Goal: Task Accomplishment & Management: Manage account settings

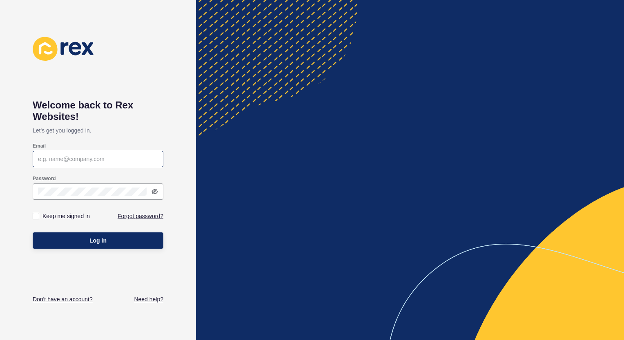
click at [87, 164] on div at bounding box center [98, 159] width 131 height 16
paste input "[EMAIL_ADDRESS][DOMAIN_NAME]"
type input "[EMAIL_ADDRESS][DOMAIN_NAME]"
click at [36, 219] on label at bounding box center [36, 216] width 7 height 7
click at [36, 219] on input "Keep me signed in" at bounding box center [36, 216] width 5 height 5
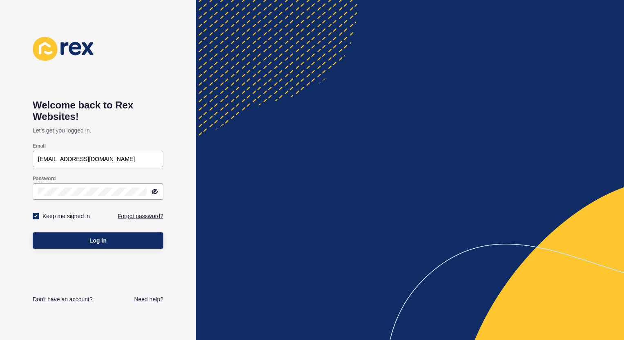
checkbox input "true"
click at [101, 243] on span "Log in" at bounding box center [97, 241] width 17 height 8
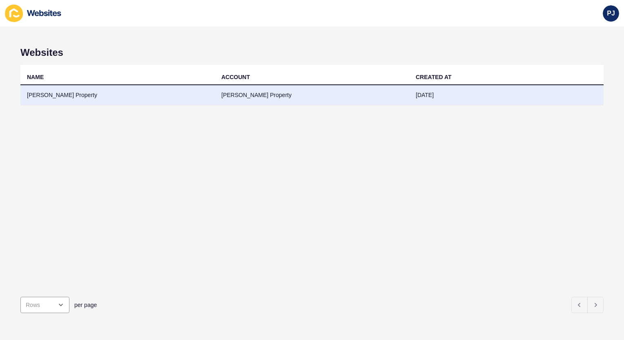
click at [82, 96] on td "[PERSON_NAME] Property" at bounding box center [117, 95] width 194 height 20
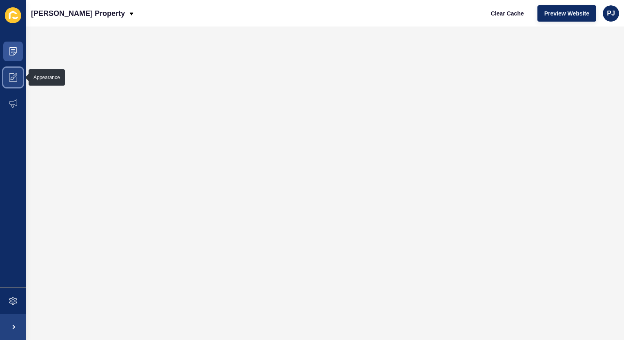
click at [4, 81] on span at bounding box center [13, 77] width 26 height 26
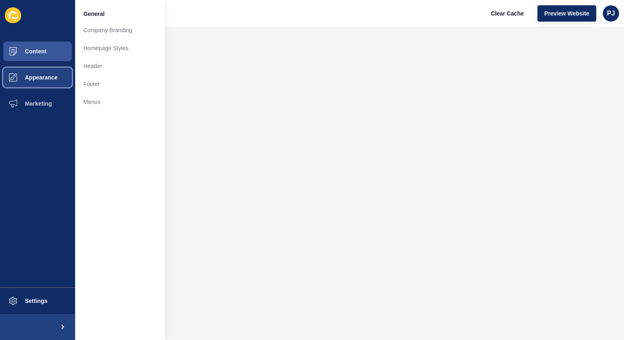
click at [44, 81] on button "Appearance" at bounding box center [37, 77] width 75 height 26
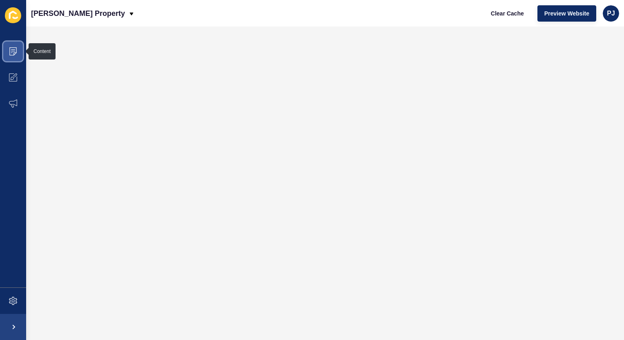
click at [12, 58] on span at bounding box center [13, 51] width 26 height 26
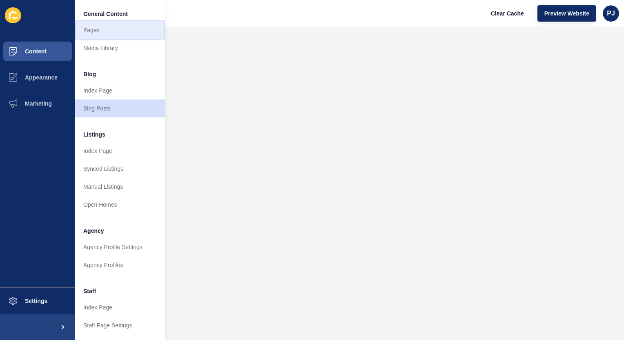
click at [95, 29] on link "Pages" at bounding box center [120, 30] width 90 height 18
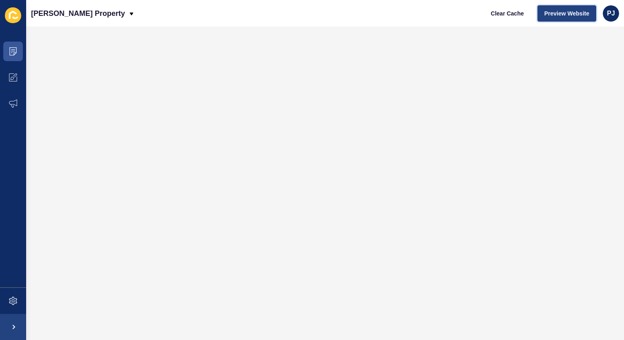
click at [569, 12] on span "Preview Website" at bounding box center [566, 13] width 45 height 8
click at [563, 12] on span "Preview Website" at bounding box center [566, 13] width 45 height 8
click at [12, 53] on icon at bounding box center [13, 51] width 8 height 8
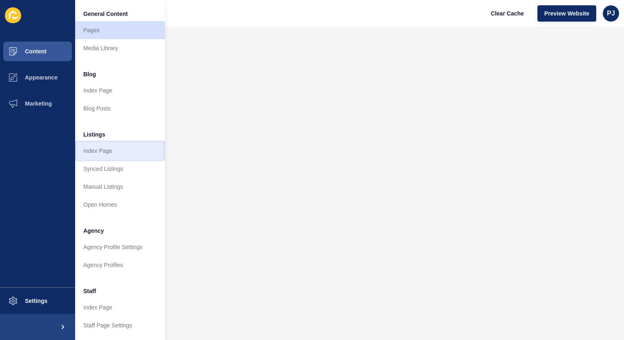
click at [101, 148] on link "Index Page" at bounding box center [120, 151] width 90 height 18
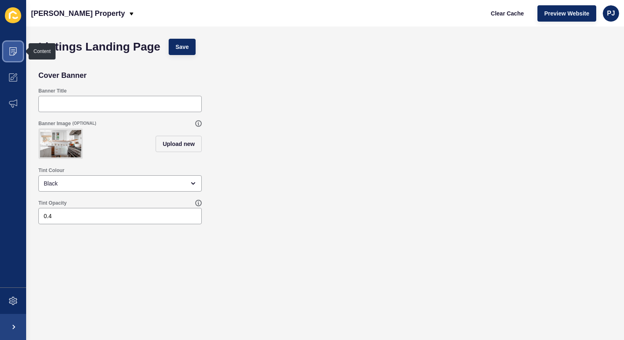
click at [18, 39] on span at bounding box center [13, 51] width 26 height 26
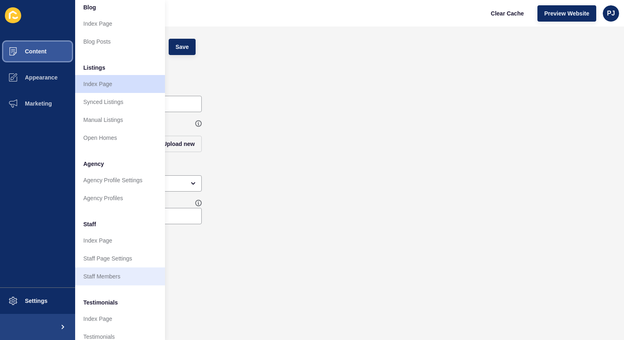
scroll to position [82, 0]
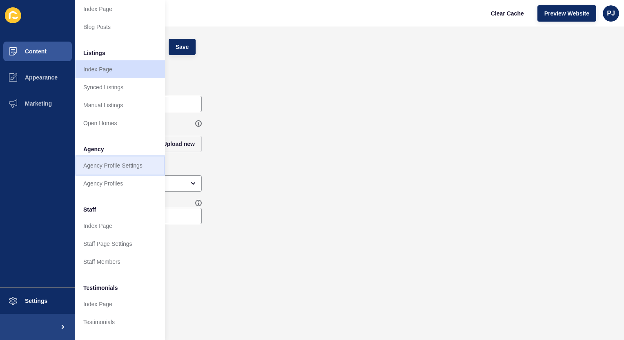
click at [112, 164] on link "Agency Profile Settings" at bounding box center [120, 166] width 90 height 18
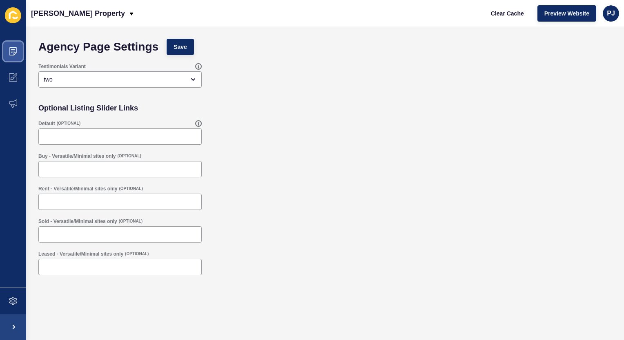
click at [12, 43] on span at bounding box center [13, 51] width 26 height 26
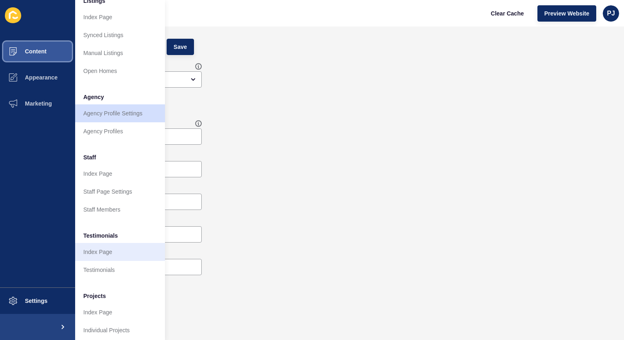
scroll to position [144, 0]
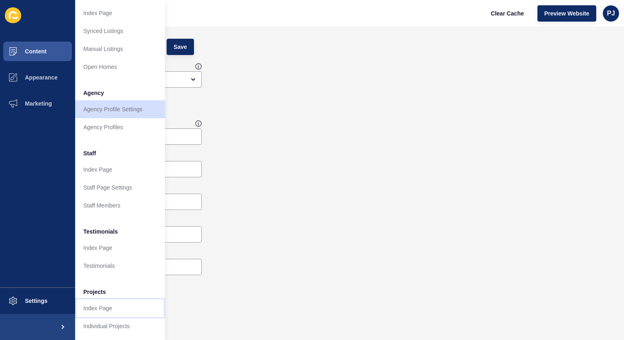
click at [90, 303] on link "Index Page" at bounding box center [120, 309] width 90 height 18
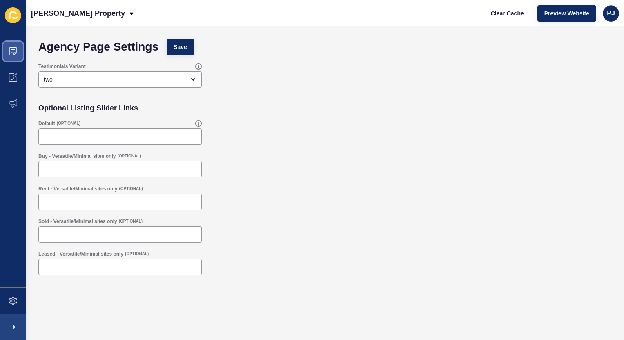
click at [11, 51] on icon at bounding box center [13, 51] width 8 height 8
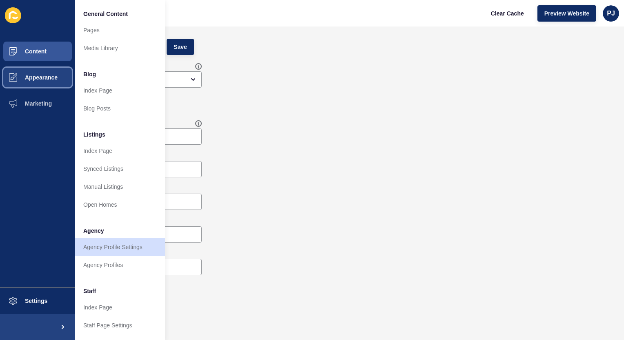
click at [34, 82] on button "Appearance" at bounding box center [37, 77] width 75 height 26
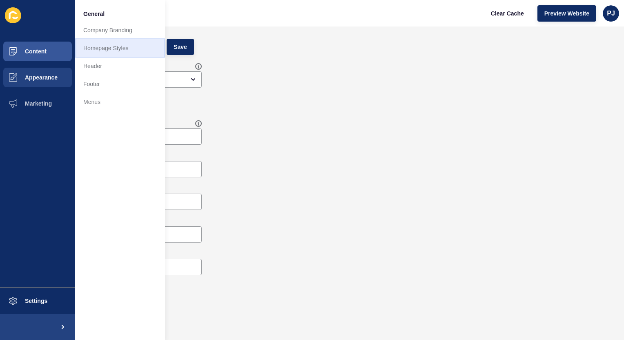
click at [103, 49] on link "Homepage Styles" at bounding box center [120, 48] width 90 height 18
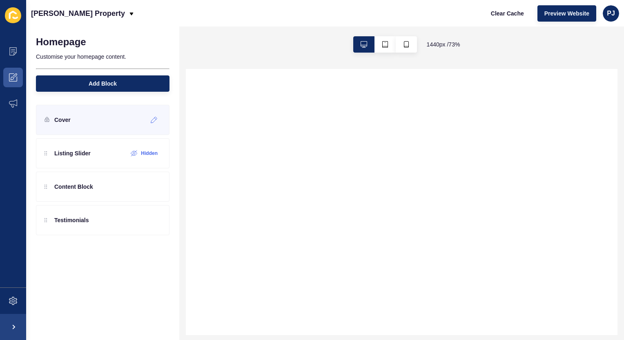
click at [60, 120] on p "Cover" at bounding box center [62, 120] width 16 height 8
click at [156, 125] on div at bounding box center [153, 119] width 13 height 13
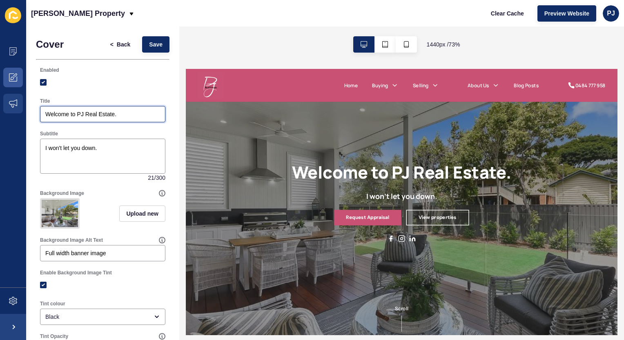
drag, startPoint x: 77, startPoint y: 111, endPoint x: 13, endPoint y: 114, distance: 63.7
click at [13, 114] on div "Content Appearance Marketing Settings Penny Johnson Property Clear Cache Previe…" at bounding box center [312, 170] width 624 height 340
type input "PJ Real Estate."
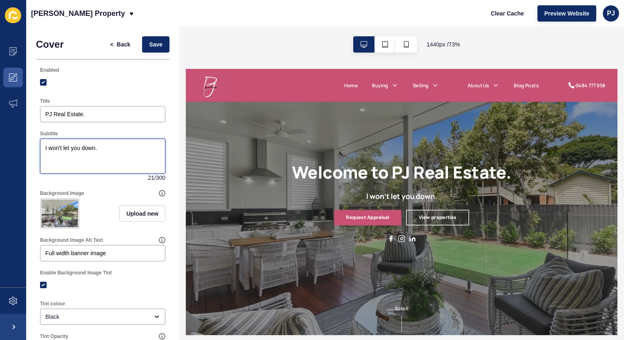
drag, startPoint x: 110, startPoint y: 146, endPoint x: 32, endPoint y: 136, distance: 78.6
click at [108, 155] on textarea "I won't let you down." at bounding box center [102, 156] width 123 height 33
click at [116, 142] on textarea "I won't let you down." at bounding box center [102, 156] width 123 height 33
click at [116, 144] on textarea "I won't let you down." at bounding box center [102, 156] width 123 height 33
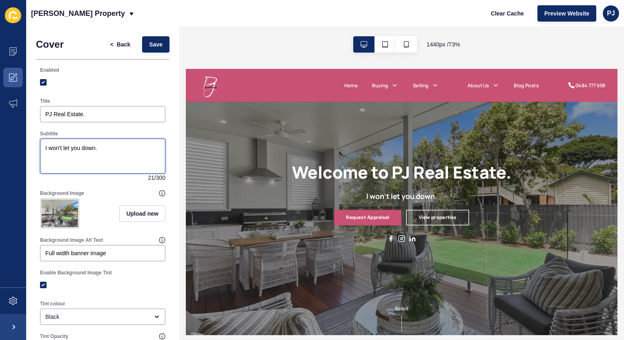
drag, startPoint x: 139, startPoint y: 147, endPoint x: 17, endPoint y: 143, distance: 122.1
click at [19, 141] on div "Content Appearance Marketing Settings Penny Johnson Property Clear Cache Previe…" at bounding box center [312, 170] width 624 height 340
click at [116, 163] on textarea "I won't let you down." at bounding box center [102, 156] width 123 height 33
click at [447, 211] on h1 "Welcome to PJ Real Estate." at bounding box center [479, 209] width 298 height 27
click at [530, 214] on h1 "Welcome to PJ Real Estate." at bounding box center [479, 209] width 298 height 27
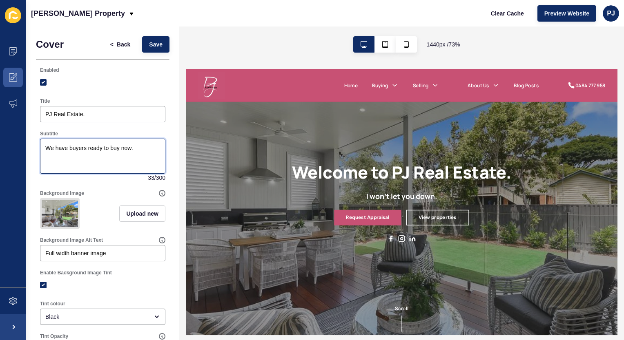
click at [47, 146] on textarea "We have buyers ready to buy now." at bounding box center [102, 156] width 123 height 33
drag, startPoint x: 50, startPoint y: 147, endPoint x: 40, endPoint y: 145, distance: 9.7
click at [40, 145] on div "We have buyers ready to buy now." at bounding box center [102, 156] width 125 height 35
click at [155, 148] on textarea "Where we have buyers ready to buy now." at bounding box center [102, 156] width 123 height 33
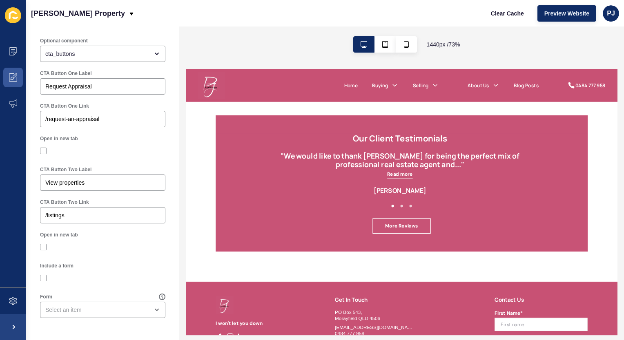
scroll to position [694, 0]
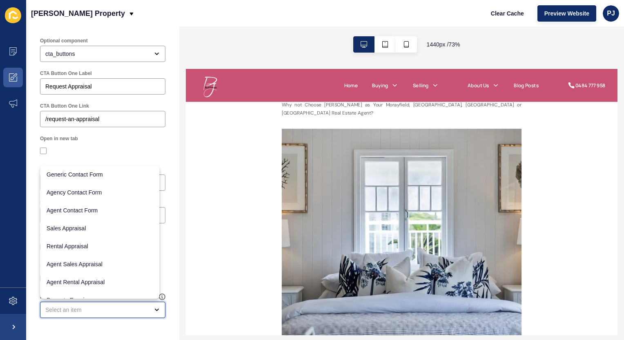
click at [155, 311] on icon "close menu" at bounding box center [156, 310] width 3 height 2
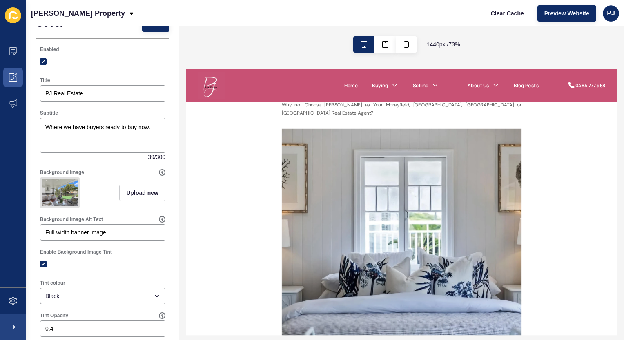
scroll to position [0, 0]
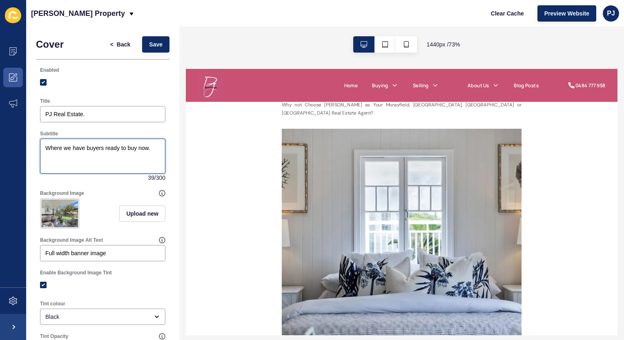
click at [152, 146] on textarea "Where we have buyers ready to buy now." at bounding box center [102, 156] width 123 height 33
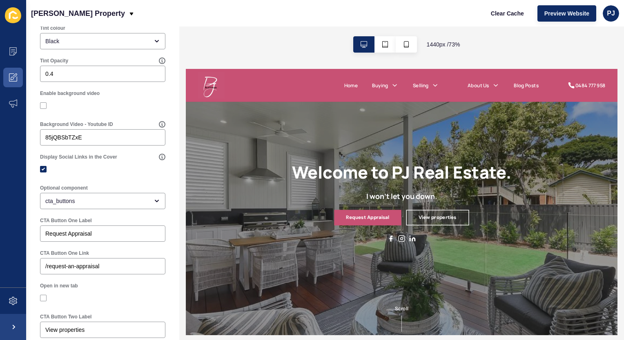
scroll to position [307, 0]
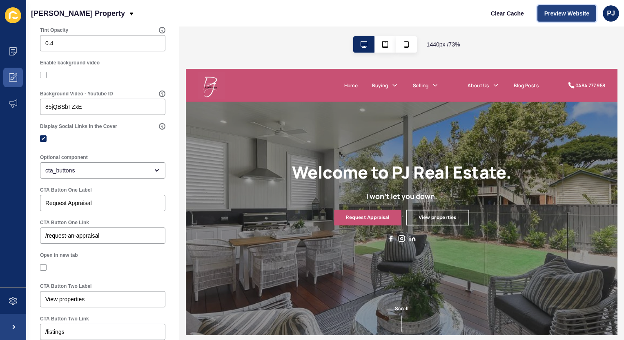
click at [565, 13] on span "Preview Website" at bounding box center [566, 13] width 45 height 8
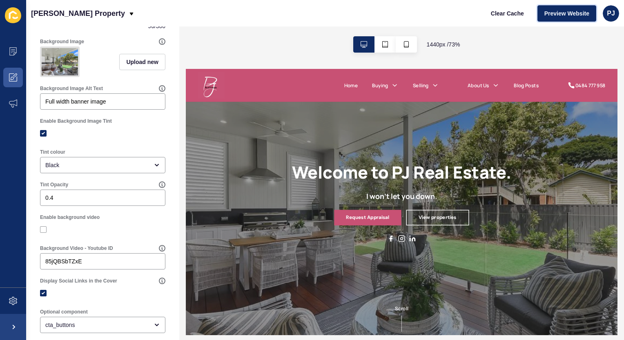
scroll to position [62, 0]
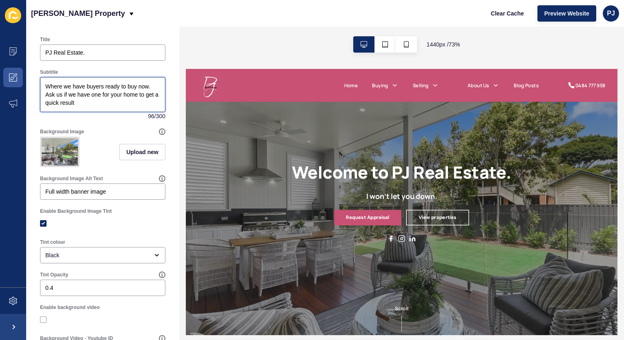
click at [100, 93] on textarea "Where we have buyers ready to buy now. Ask us if we have one for your home to g…" at bounding box center [102, 94] width 123 height 33
drag, startPoint x: 109, startPoint y: 94, endPoint x: 102, endPoint y: 94, distance: 7.3
click at [102, 94] on textarea "Where we have buyers ready to buy now. Ask us if we have one for your home to g…" at bounding box center [102, 94] width 123 height 33
drag, startPoint x: 149, startPoint y: 94, endPoint x: 153, endPoint y: 100, distance: 7.7
click at [153, 100] on textarea "Where we have buyers ready to buy now. Ask us if we have one to suit your home …" at bounding box center [102, 94] width 123 height 33
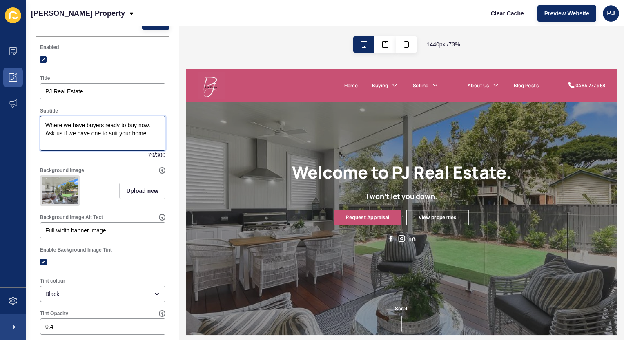
scroll to position [0, 0]
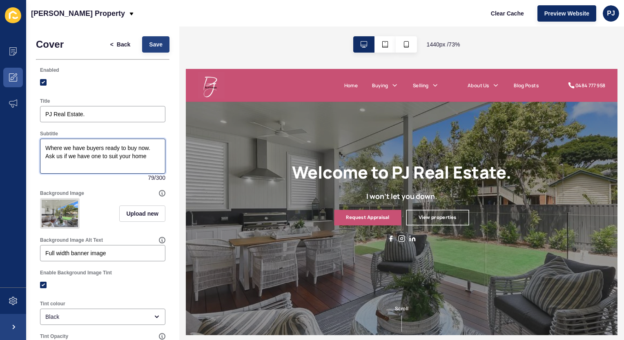
type textarea "Where we have buyers ready to buy now. Ask us if we have one to suit your home"
click at [149, 45] on span "Save" at bounding box center [155, 44] width 13 height 8
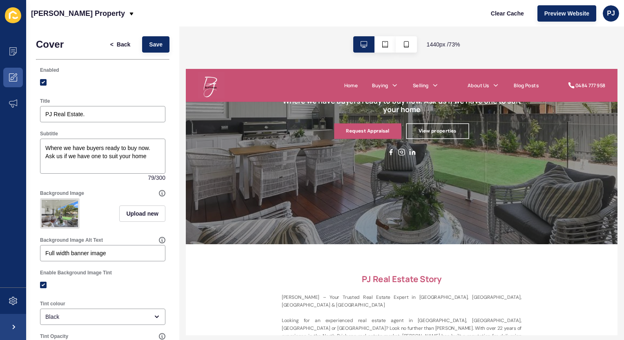
scroll to position [122, 0]
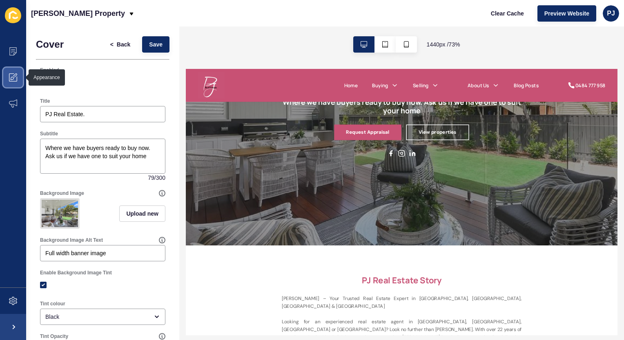
click at [9, 78] on icon at bounding box center [13, 77] width 8 height 8
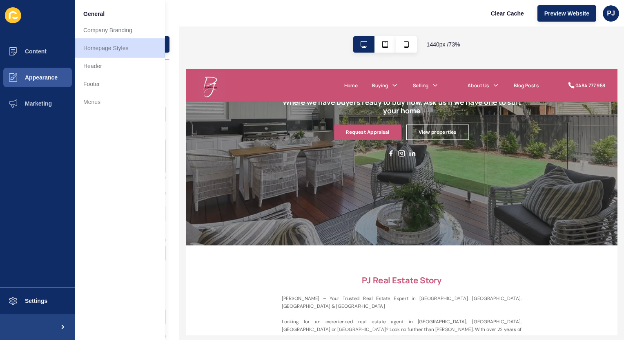
click at [101, 49] on link "Homepage Styles" at bounding box center [120, 48] width 90 height 18
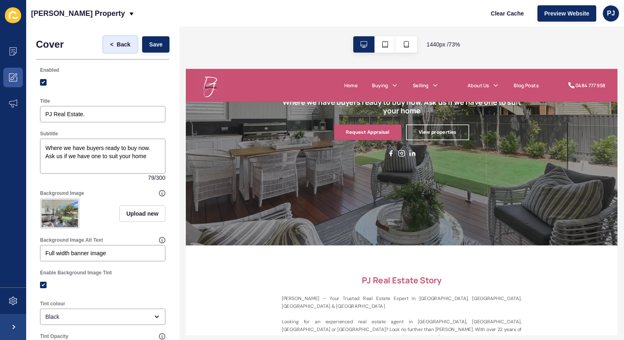
click at [117, 45] on span "Back" at bounding box center [123, 44] width 13 height 8
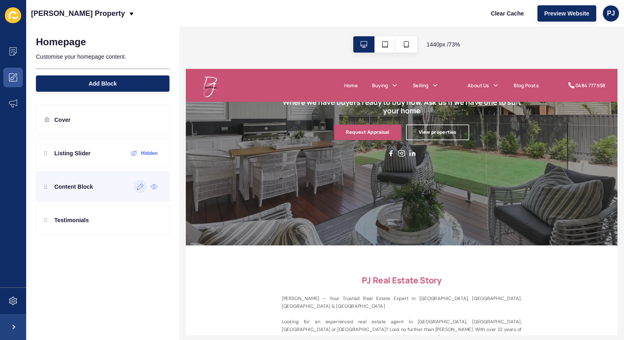
click at [136, 185] on div at bounding box center [139, 186] width 13 height 13
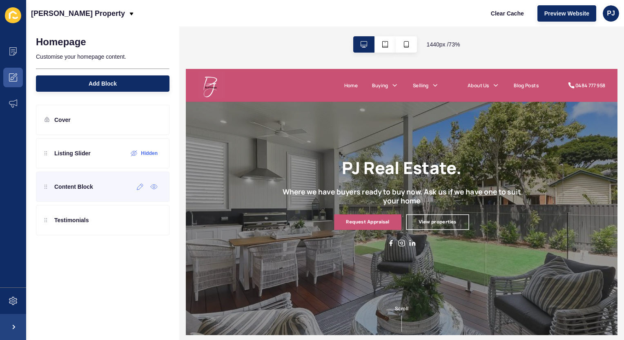
click at [68, 191] on div "Content Block" at bounding box center [68, 186] width 49 height 13
click at [69, 189] on p "Content Block" at bounding box center [73, 187] width 39 height 8
click at [142, 189] on icon at bounding box center [140, 187] width 7 height 7
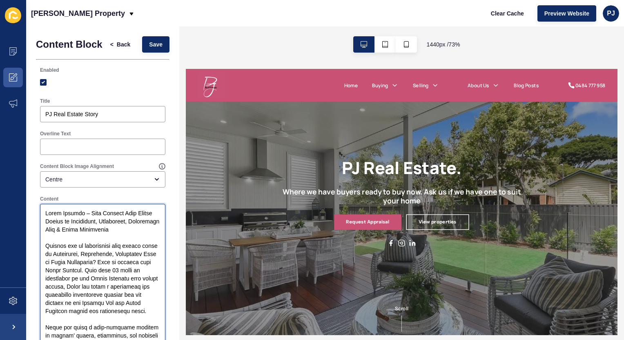
drag, startPoint x: 123, startPoint y: 244, endPoint x: 56, endPoint y: 228, distance: 68.4
paste textarea "At PJ Real Estate, we understand that selling or buying a home in [GEOGRAPHIC_D…"
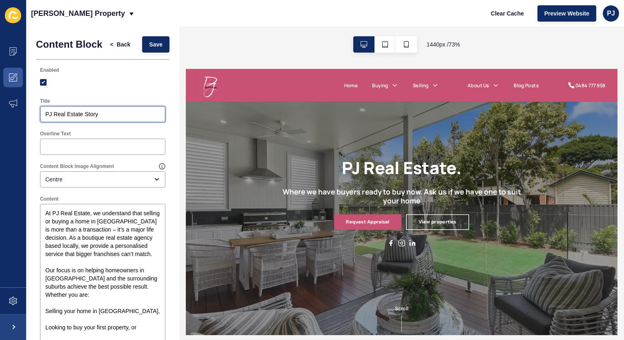
click at [109, 118] on input "PJ Real Estate Story" at bounding box center [102, 114] width 115 height 8
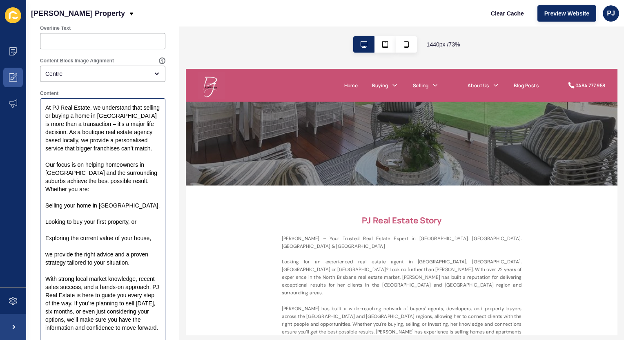
scroll to position [286, 0]
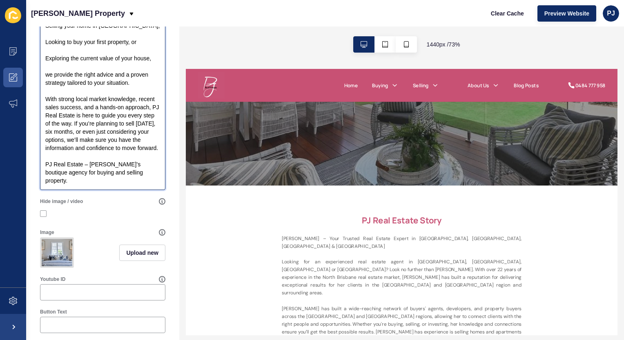
drag, startPoint x: 45, startPoint y: 177, endPoint x: 143, endPoint y: 190, distance: 99.2
click at [143, 189] on textarea "At PJ Real Estate, we understand that selling or buying a home in [GEOGRAPHIC_D…" at bounding box center [102, 54] width 123 height 269
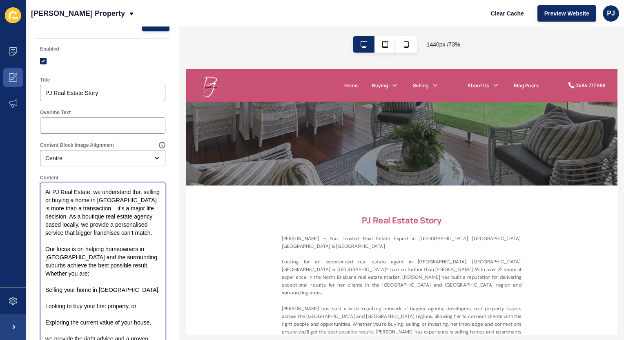
scroll to position [0, 0]
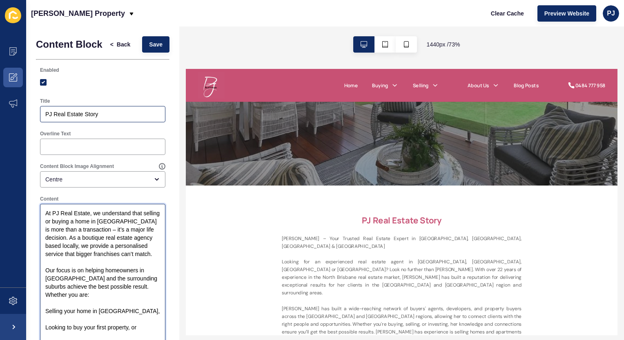
type textarea "At PJ Real Estate, we understand that selling or buying a home in [GEOGRAPHIC_D…"
drag, startPoint x: 106, startPoint y: 116, endPoint x: 42, endPoint y: 117, distance: 64.1
click at [40, 117] on div "PJ Real Estate Story" at bounding box center [102, 114] width 125 height 16
drag, startPoint x: 44, startPoint y: 118, endPoint x: 131, endPoint y: 98, distance: 89.2
click at [131, 94] on div "Enabled" at bounding box center [102, 78] width 133 height 31
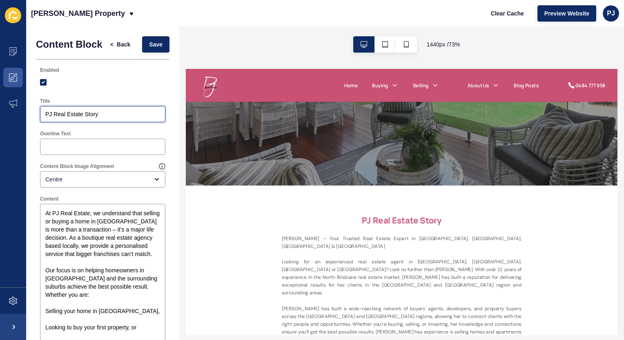
drag, startPoint x: 102, startPoint y: 122, endPoint x: 42, endPoint y: 119, distance: 59.7
click at [42, 119] on div "PJ Real Estate Story" at bounding box center [102, 114] width 125 height 16
paste input "– [PERSON_NAME]’s boutique agency for buying and selling property."
type input "PJ Real Estate – [PERSON_NAME]’s boutique agency for buying and selling propert…"
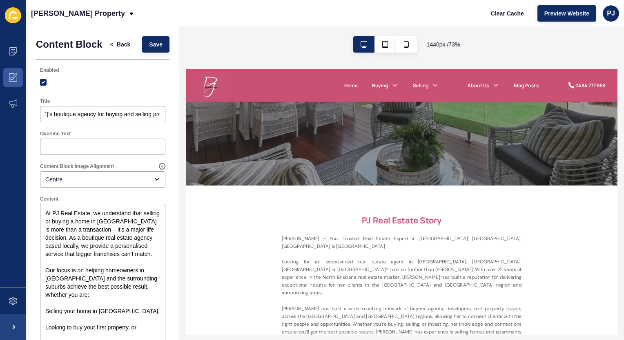
scroll to position [0, 0]
click at [125, 135] on div "Overline Text" at bounding box center [102, 143] width 133 height 33
click at [149, 44] on span "Save" at bounding box center [155, 44] width 13 height 8
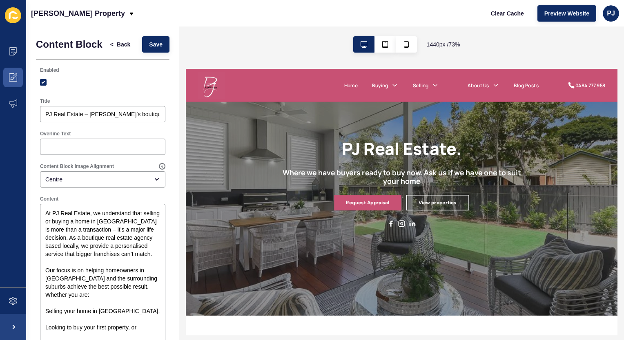
scroll to position [163, 0]
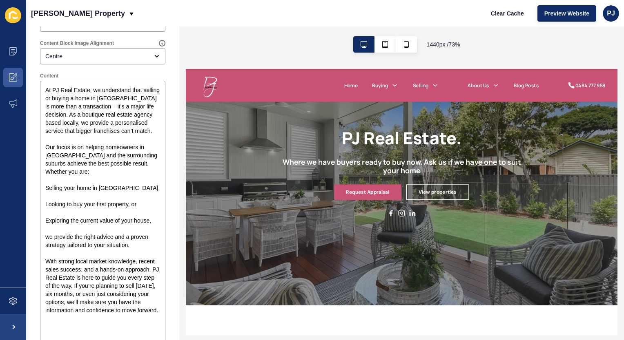
scroll to position [0, 0]
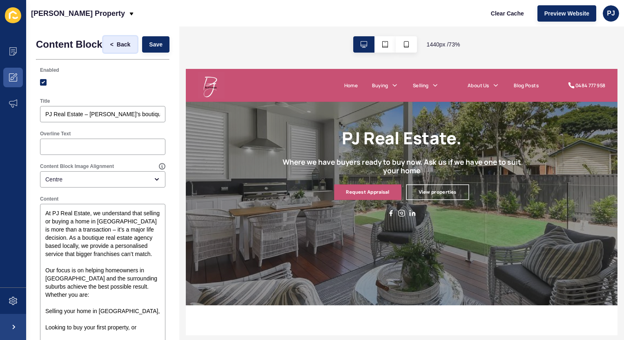
click at [117, 45] on span "Back" at bounding box center [123, 44] width 13 height 8
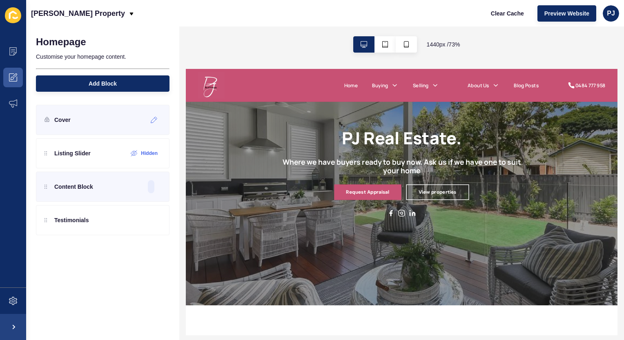
click at [62, 120] on p "Cover" at bounding box center [62, 120] width 16 height 8
click at [153, 120] on icon at bounding box center [154, 120] width 7 height 7
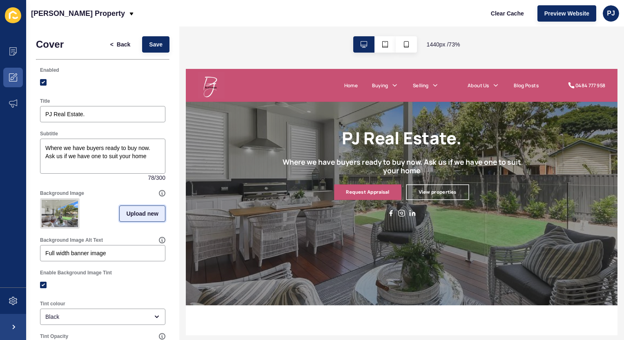
click at [131, 217] on span "Upload new" at bounding box center [142, 214] width 32 height 8
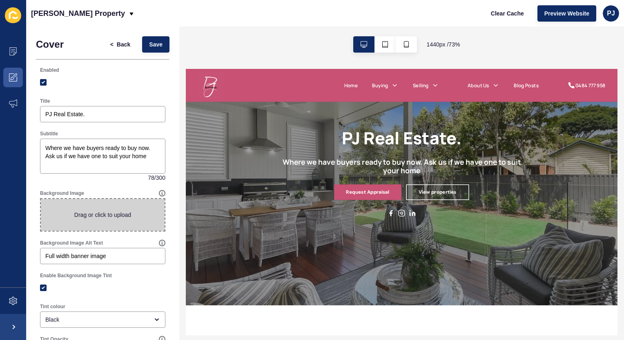
click at [98, 218] on span at bounding box center [103, 215] width 124 height 32
click at [41, 199] on input "Drag or click to upload" at bounding box center [41, 199] width 0 height 0
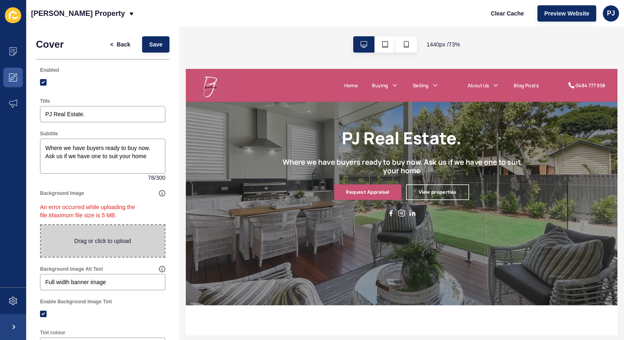
click at [109, 240] on span at bounding box center [103, 241] width 124 height 32
click at [41, 225] on input "Drag or click to upload" at bounding box center [41, 225] width 0 height 0
type input "C:\fakepath\053_039A2725-Edit.jpg"
click at [134, 195] on div "Background Image" at bounding box center [99, 193] width 119 height 7
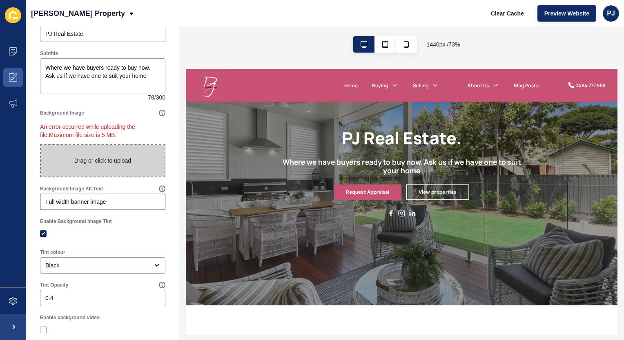
scroll to position [82, 0]
click at [118, 153] on span at bounding box center [103, 160] width 124 height 32
click at [41, 144] on input "Drag or click to upload" at bounding box center [41, 144] width 0 height 0
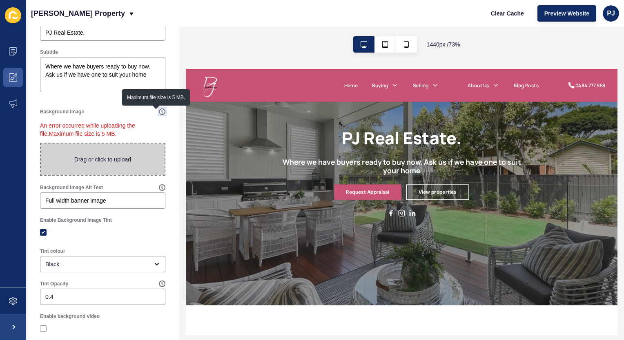
click at [159, 113] on icon at bounding box center [162, 112] width 6 height 6
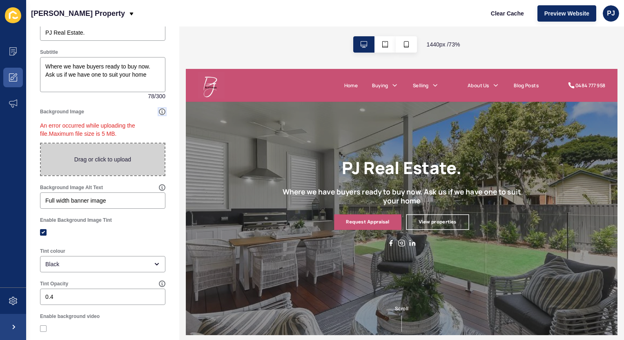
scroll to position [0, 0]
click at [577, 16] on span "Preview Website" at bounding box center [566, 13] width 45 height 8
click at [68, 99] on div "Where we have buyers ready to buy now. Ask us if we have one to suit your home …" at bounding box center [102, 78] width 125 height 43
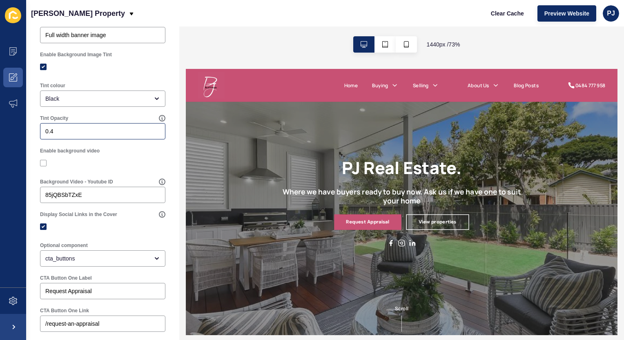
scroll to position [2, 0]
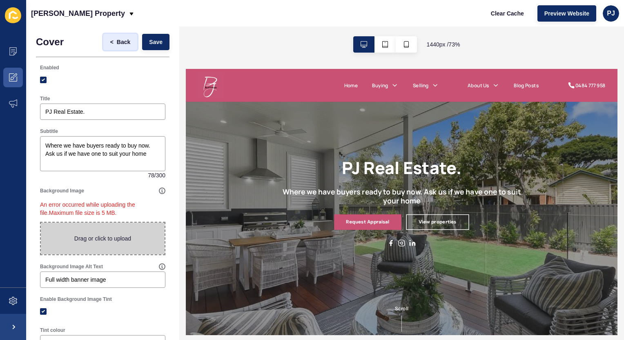
click at [117, 41] on span "Back" at bounding box center [123, 42] width 13 height 8
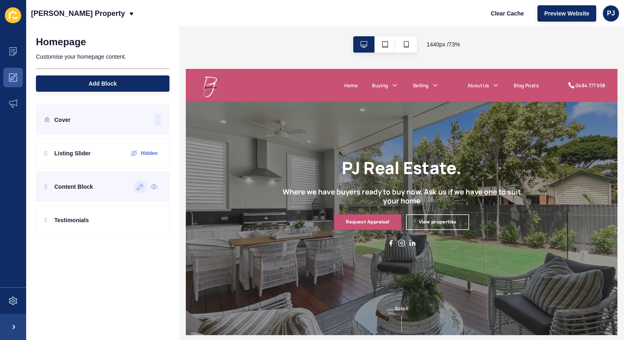
click at [138, 191] on div at bounding box center [139, 186] width 13 height 13
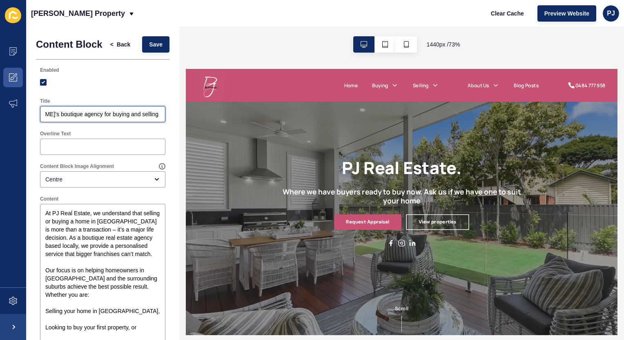
scroll to position [0, 88]
drag, startPoint x: 89, startPoint y: 118, endPoint x: 155, endPoint y: 133, distance: 67.4
type input "PJ Real Estate –"
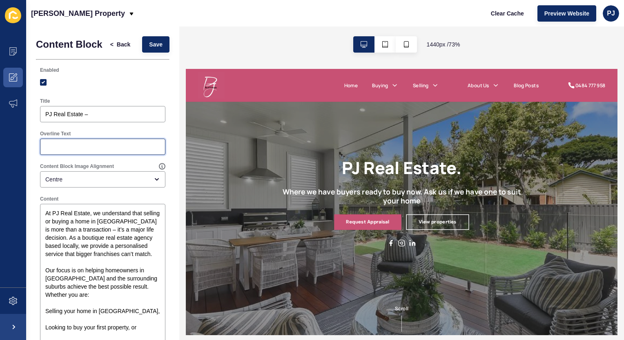
click at [57, 151] on input "Overline Text" at bounding box center [102, 147] width 115 height 8
paste input "[PERSON_NAME]’s boutique agency for buying and selling property."
type input "[PERSON_NAME]’s boutique agency for buying and selling property."
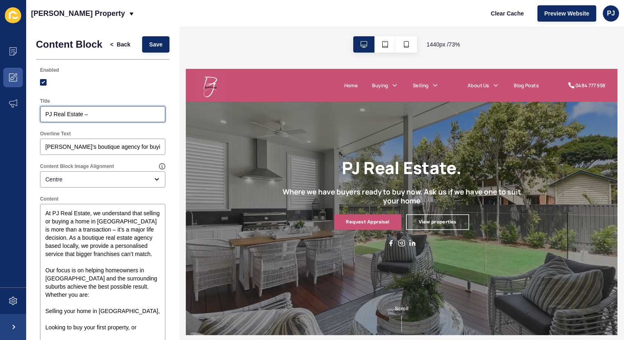
click at [98, 118] on input "PJ Real Estate –" at bounding box center [102, 114] width 115 height 8
drag, startPoint x: 148, startPoint y: 51, endPoint x: 181, endPoint y: 71, distance: 38.4
click at [149, 52] on button "Save" at bounding box center [155, 44] width 27 height 16
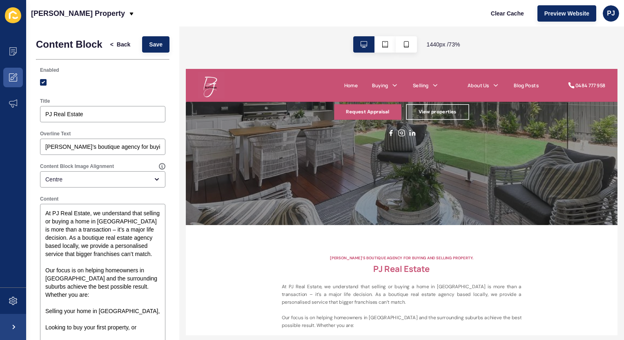
scroll to position [245, 0]
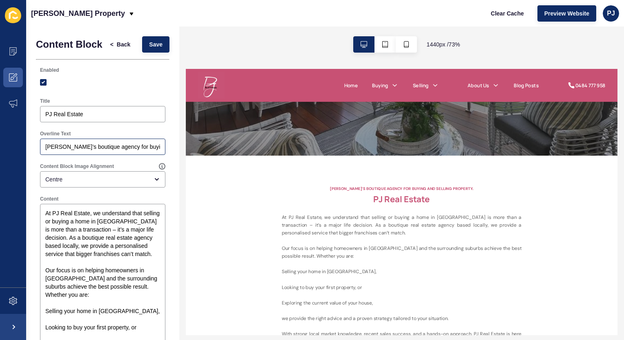
drag, startPoint x: 43, startPoint y: 153, endPoint x: 49, endPoint y: 153, distance: 6.1
click at [56, 155] on div "[PERSON_NAME]’s boutique agency for buying and selling property." at bounding box center [102, 147] width 125 height 16
drag, startPoint x: 89, startPoint y: 157, endPoint x: 104, endPoint y: 154, distance: 15.7
click at [90, 151] on input "[PERSON_NAME]’s boutique agency for buying and selling property." at bounding box center [102, 147] width 115 height 8
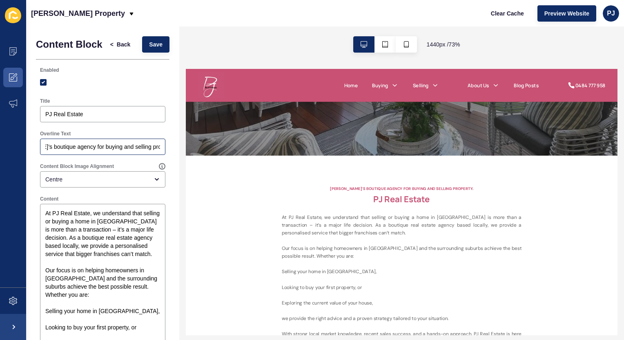
scroll to position [0, 0]
drag, startPoint x: 155, startPoint y: 155, endPoint x: 38, endPoint y: 151, distance: 117.6
click at [38, 151] on div "Overline Text [PERSON_NAME]’s boutique agency for buying and selling property." at bounding box center [102, 143] width 133 height 33
drag, startPoint x: 38, startPoint y: 151, endPoint x: 48, endPoint y: 153, distance: 10.9
drag, startPoint x: 91, startPoint y: 121, endPoint x: 33, endPoint y: 117, distance: 58.9
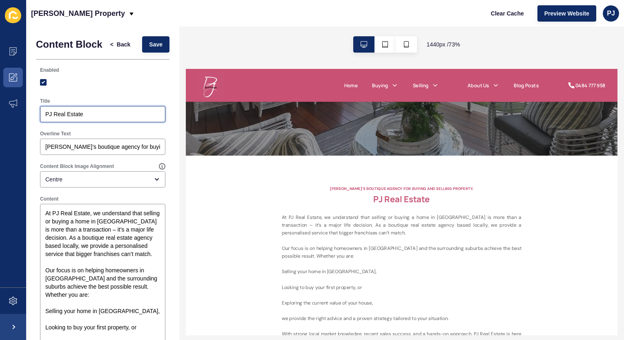
paste input "[PERSON_NAME]’s boutique agency for buying and selling property."
type input "[PERSON_NAME]’s boutique agency for buying and selling property."
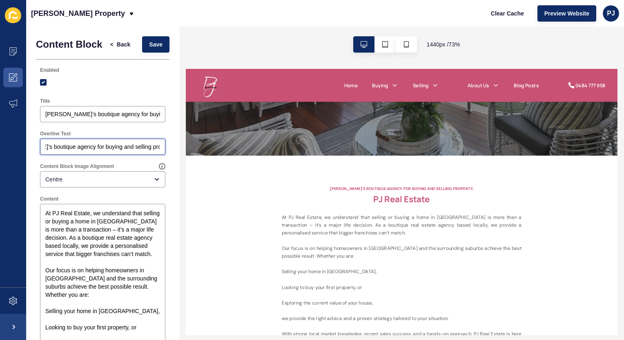
drag, startPoint x: 45, startPoint y: 151, endPoint x: 166, endPoint y: 161, distance: 121.7
type input "PJ Real Estate"
drag, startPoint x: 152, startPoint y: 45, endPoint x: 251, endPoint y: 125, distance: 127.5
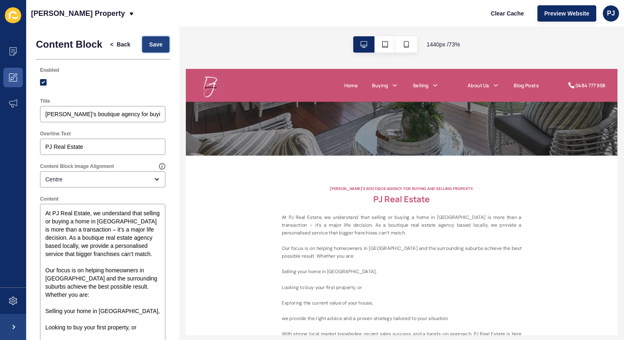
click at [152, 45] on span "Save" at bounding box center [155, 44] width 13 height 8
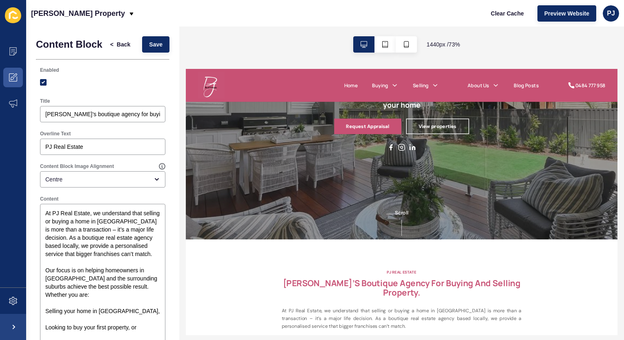
scroll to position [245, 0]
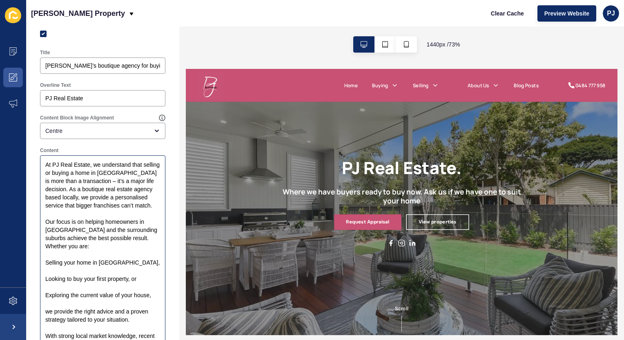
scroll to position [0, 0]
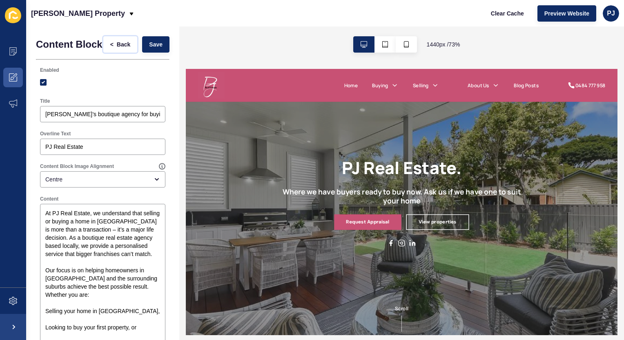
click at [117, 49] on span "Back" at bounding box center [123, 44] width 13 height 8
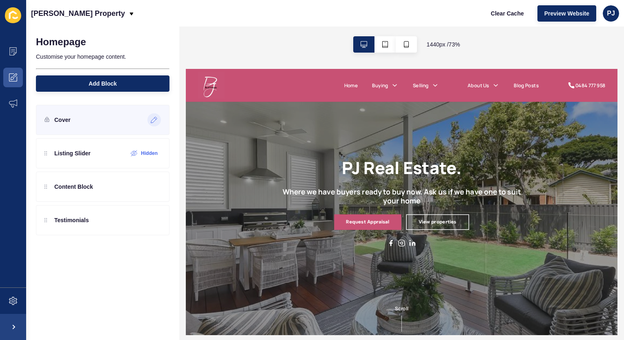
click at [152, 119] on icon at bounding box center [154, 120] width 7 height 7
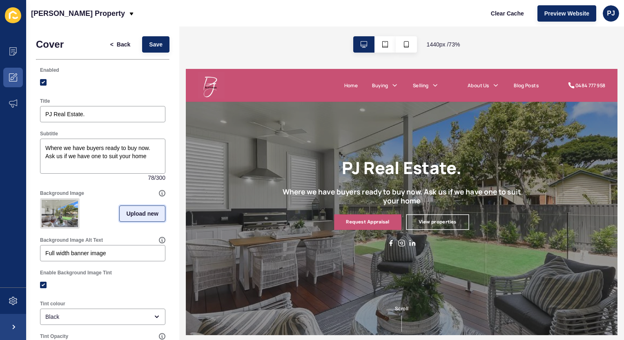
click at [135, 216] on span "Upload new" at bounding box center [142, 214] width 32 height 8
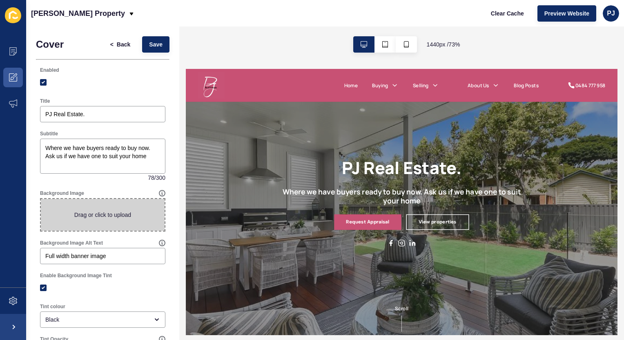
click at [88, 213] on span at bounding box center [103, 215] width 124 height 32
click at [41, 199] on input "Drag or click to upload" at bounding box center [41, 199] width 0 height 0
type input "C:\fakepath\26-28 Pernod Place Morayfield.pdf"
click at [142, 212] on span "26-28 Pernod Place Morayfield.pdf x" at bounding box center [103, 215] width 124 height 32
click at [41, 199] on input "26-28 Pernod Place Morayfield.pdf x Drag or click to upload" at bounding box center [41, 199] width 0 height 0
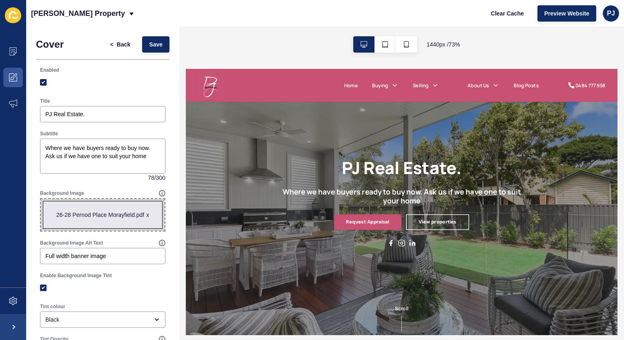
click at [146, 213] on div "x" at bounding box center [147, 215] width 3 height 8
click at [121, 211] on span at bounding box center [103, 215] width 124 height 32
click at [41, 199] on input "Drag or click to upload" at bounding box center [41, 199] width 0 height 0
type input "C:\fakepath\039A4468-Edit.jpg"
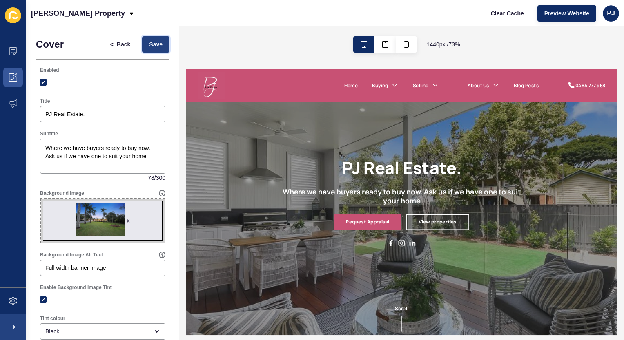
click at [149, 45] on span "Save" at bounding box center [155, 44] width 13 height 8
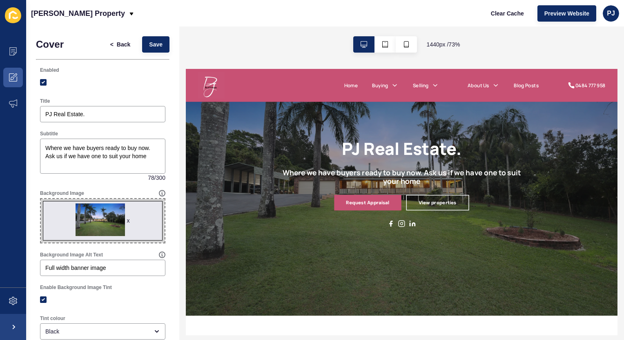
scroll to position [41, 0]
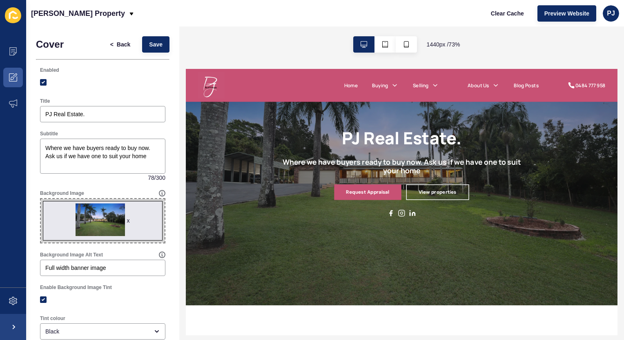
click at [127, 221] on div "x" at bounding box center [128, 221] width 3 height 8
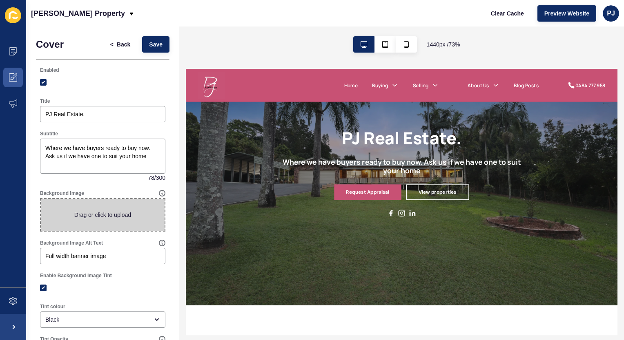
click at [120, 217] on span at bounding box center [103, 215] width 124 height 32
click at [41, 199] on input "Drag or click to upload" at bounding box center [41, 199] width 0 height 0
type input "C:\fakepath\DJI_20250529171247_0034_D-Edit.jpg"
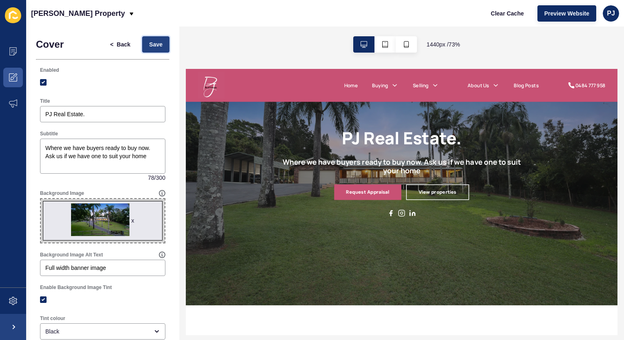
click at [151, 45] on span "Save" at bounding box center [155, 44] width 13 height 8
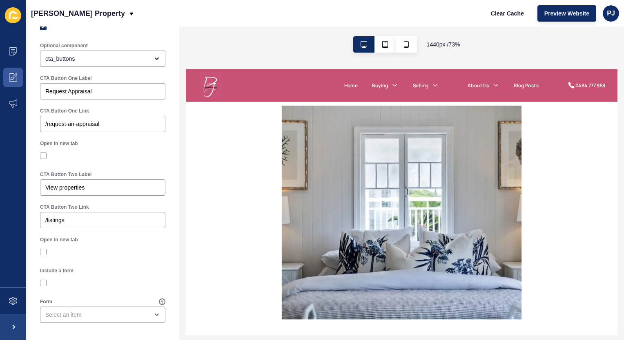
scroll to position [437, 0]
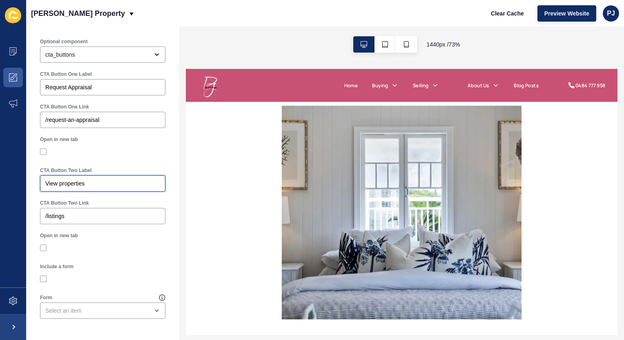
click at [107, 180] on input "View properties" at bounding box center [102, 184] width 115 height 8
click at [123, 160] on div "Open in new tab" at bounding box center [102, 147] width 133 height 31
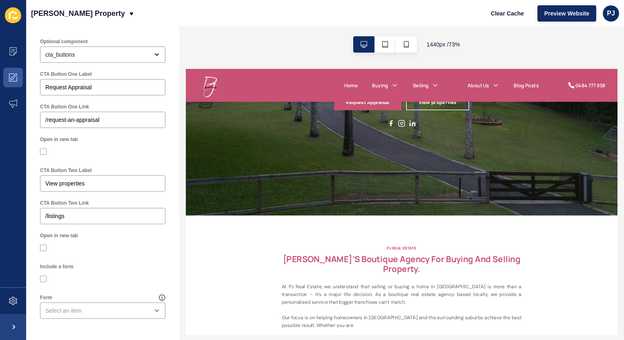
scroll to position [0, 0]
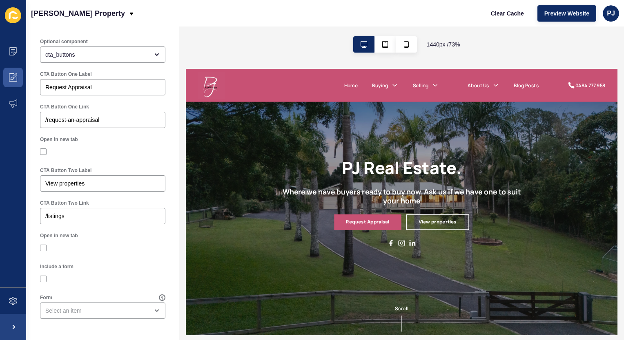
click at [522, 274] on link "View properties" at bounding box center [529, 277] width 86 height 21
